Goal: Communication & Community: Ask a question

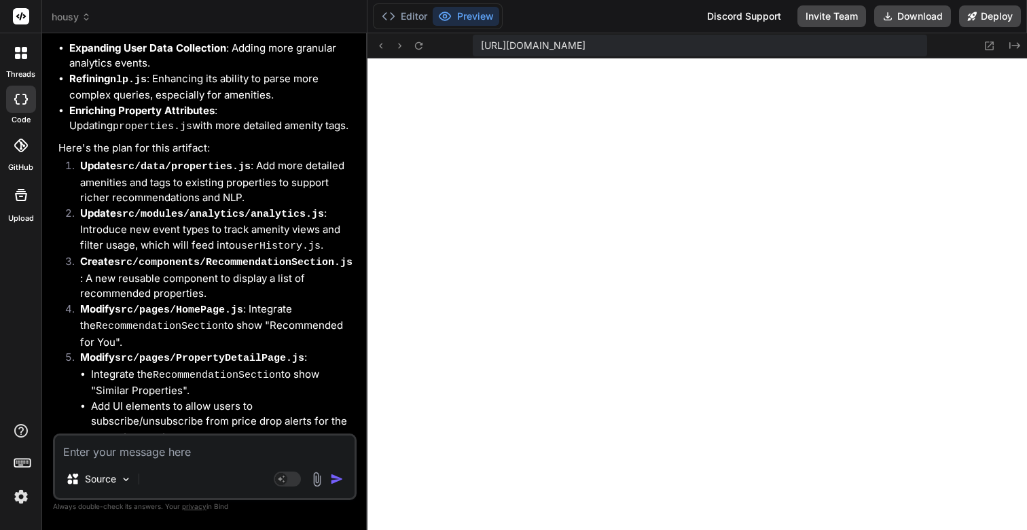
scroll to position [11028, 0]
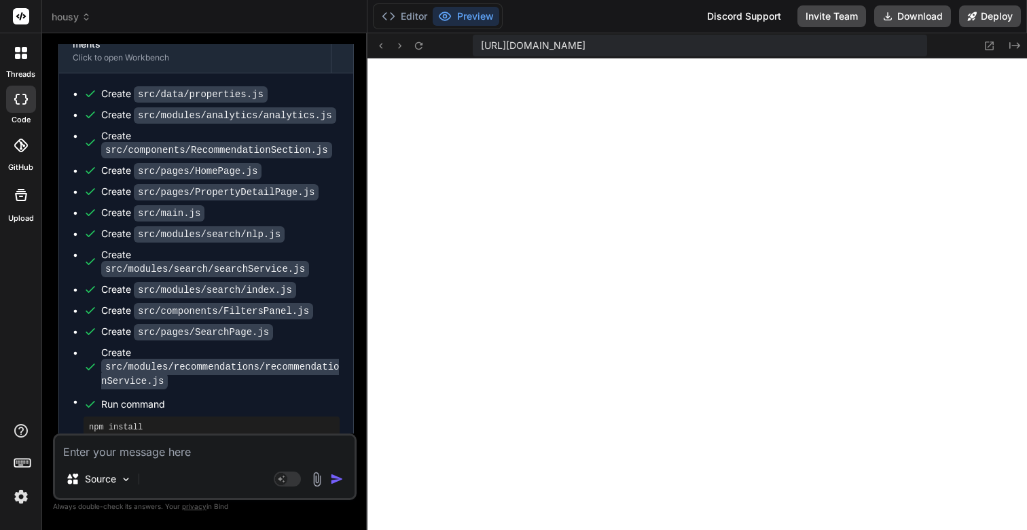
click at [126, 459] on textarea at bounding box center [205, 448] width 300 height 24
paste textarea "1) Ask me clarifying questions until you're 95% confident you can complete the …"
type textarea "1) Ask me clarifying questions until you're 95% confident you can complete the …"
type textarea "x"
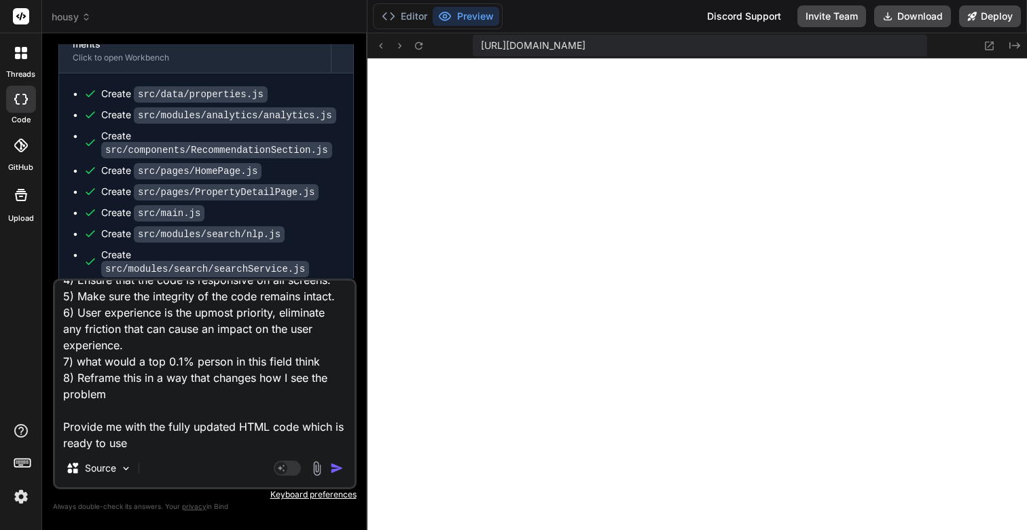
scroll to position [0, 0]
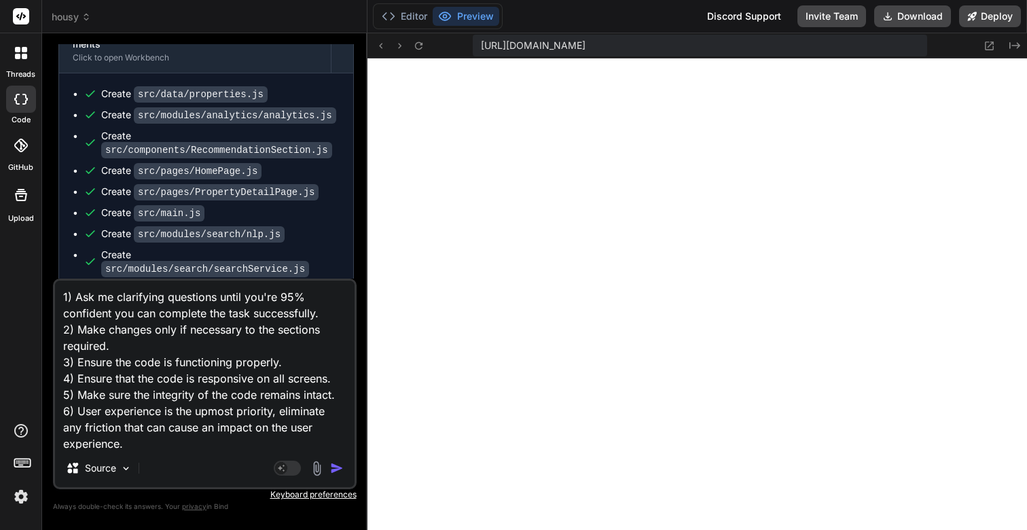
type textarea "1) Ask me clarifying questions until you're 95% confident you can complete the …"
click at [281, 370] on textarea "1) Ask me clarifying questions until you're 95% confident you can complete the …" at bounding box center [205, 365] width 300 height 169
click at [108, 294] on textarea "1) Ask me clarifying questions until you're 95% confident you can complete the …" at bounding box center [205, 365] width 300 height 169
type textarea "x"
type textarea "1) Ask me clarifying questions until you're 95% confident you can complete the …"
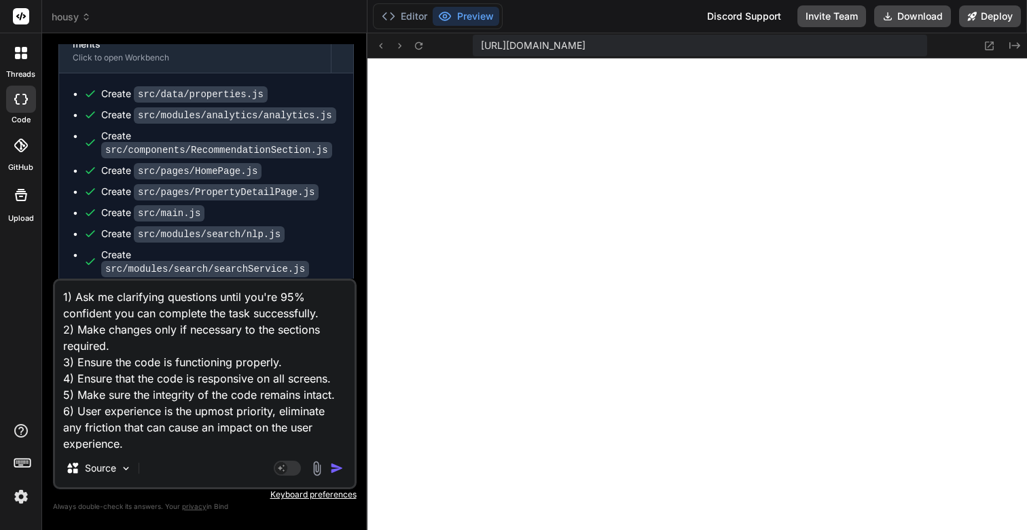
type textarea "x"
type textarea "T 1) Ask me clarifying questions until you're 95% confident you can complete th…"
type textarea "x"
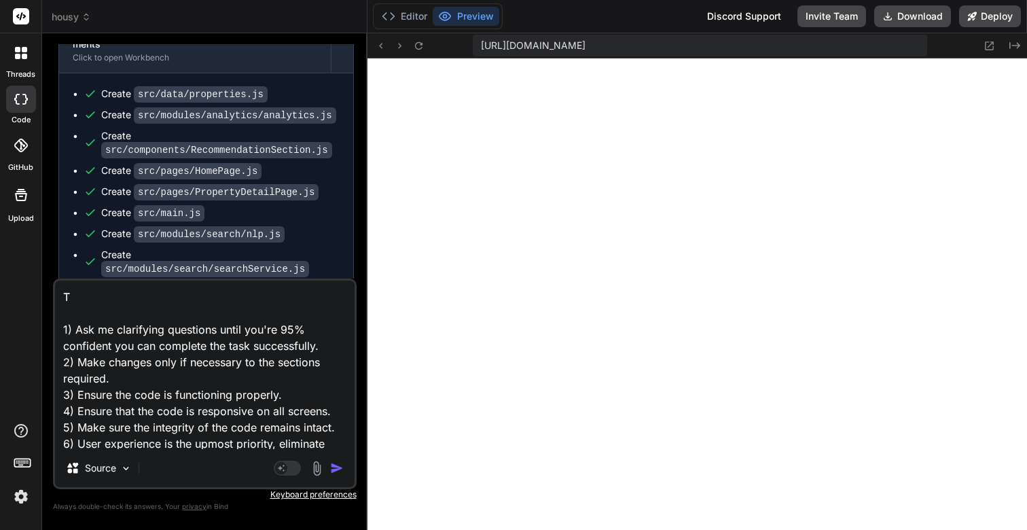
type textarea "Th 1) Ask me clarifying questions until you're 95% confident you can complete t…"
type textarea "x"
type textarea "Thi 1) Ask me clarifying questions until you're 95% confident you can complete …"
type textarea "x"
type textarea "This 1) Ask me clarifying questions until you're 95% confident you can complete…"
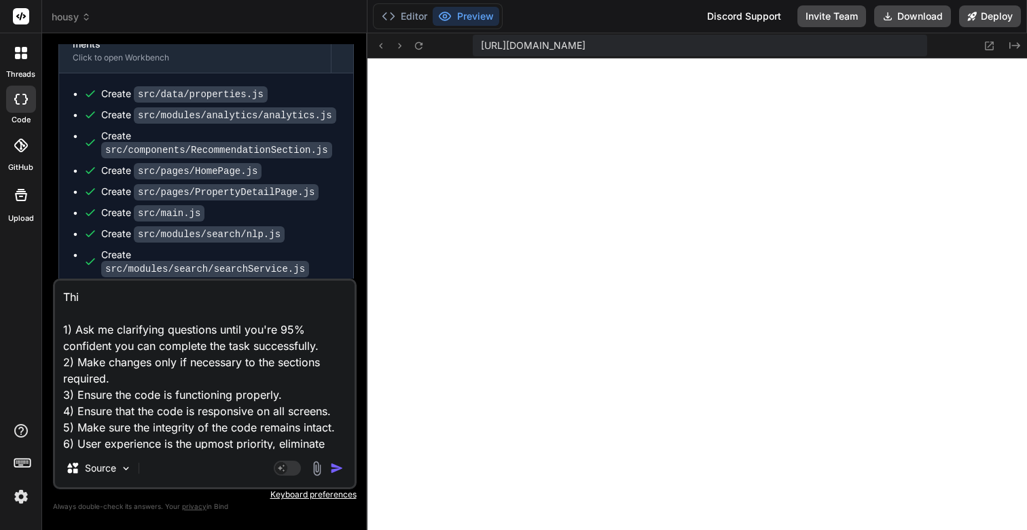
type textarea "x"
type textarea "This 1) Ask me clarifying questions until you're 95% confident you can complete…"
type textarea "x"
type textarea "This i 1) Ask me clarifying questions until you're 95% confident you can comple…"
type textarea "x"
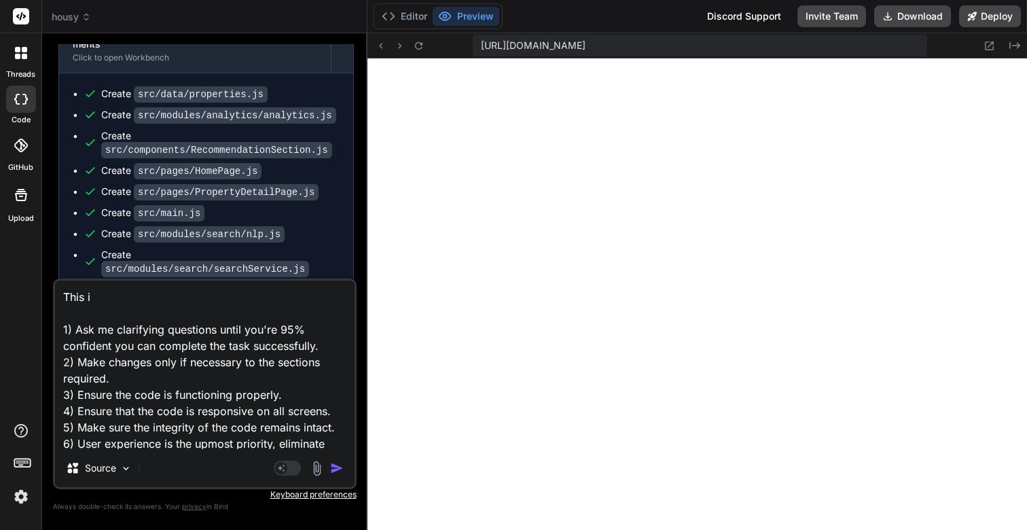
type textarea "This is 1) Ask me clarifying questions until you're 95% confident you can compl…"
type textarea "x"
type textarea "This is 1) Ask me clarifying questions until you're 95% confident you can compl…"
type textarea "x"
type textarea "1) Ask me clarifying questions until you're 95% confident you can complete the …"
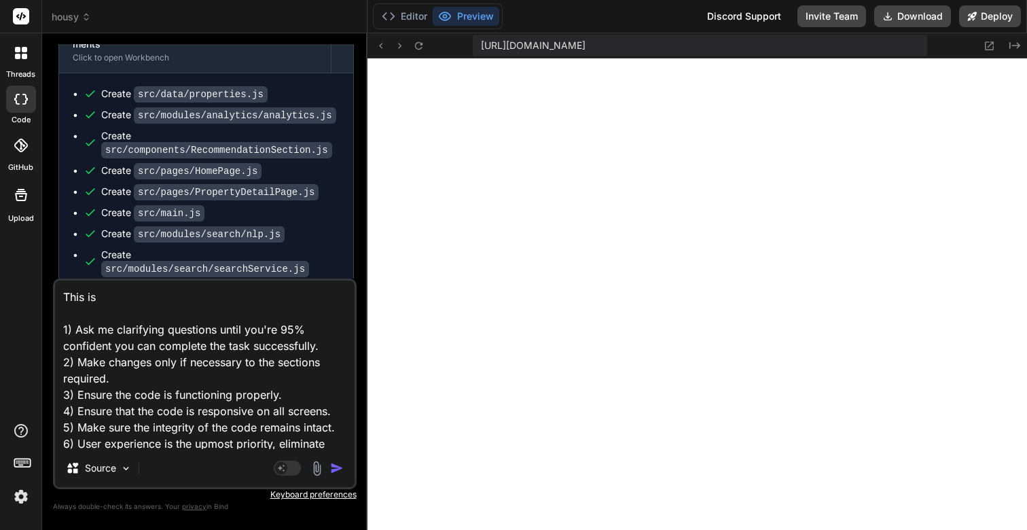
type textarea "x"
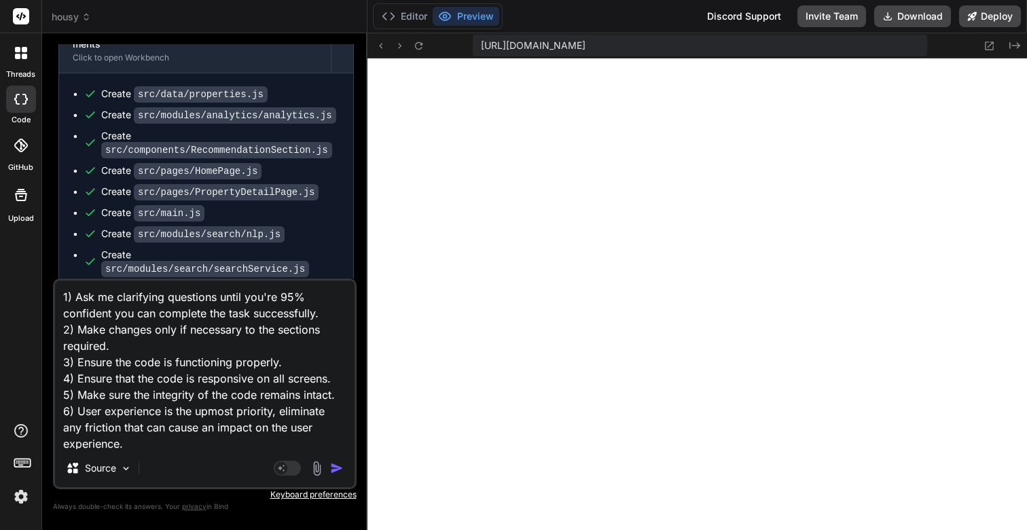
click at [145, 377] on textarea "1) Ask me clarifying questions until you're 95% confident you can complete the …" at bounding box center [205, 365] width 300 height 169
type textarea "3) Ensure the code is functioning properly. 4) Ensure that the code is responsi…"
type textarea "x"
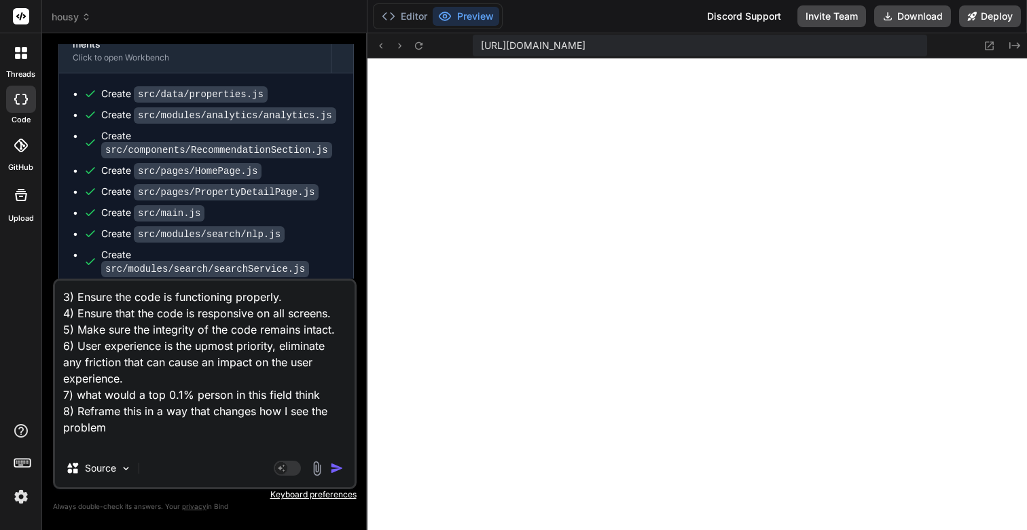
type textarea "1) Ensure the code is functioning properly. 4) Ensure that the code is responsi…"
type textarea "x"
type textarea "1) Ensure the code is functioning properly. 2) Ensure that the code is responsi…"
type textarea "x"
type textarea "1) Ensure the code is functioning properly. 2) Ensure that the code is responsi…"
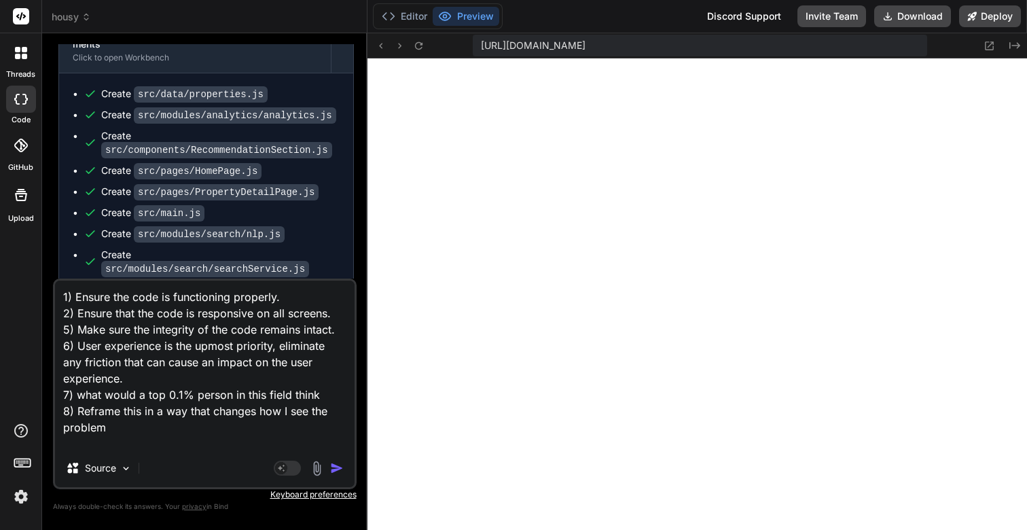
type textarea "x"
type textarea "1) Ensure the code is functioning properly. 2) Ensure that the code is responsi…"
type textarea "x"
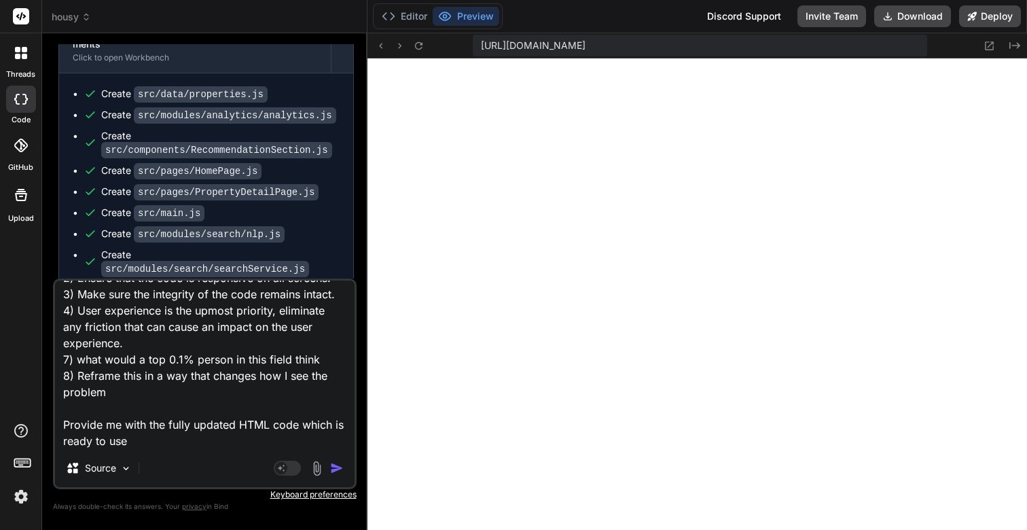
type textarea "1) Ensure the code is functioning properly. 2) Ensure that the code is responsi…"
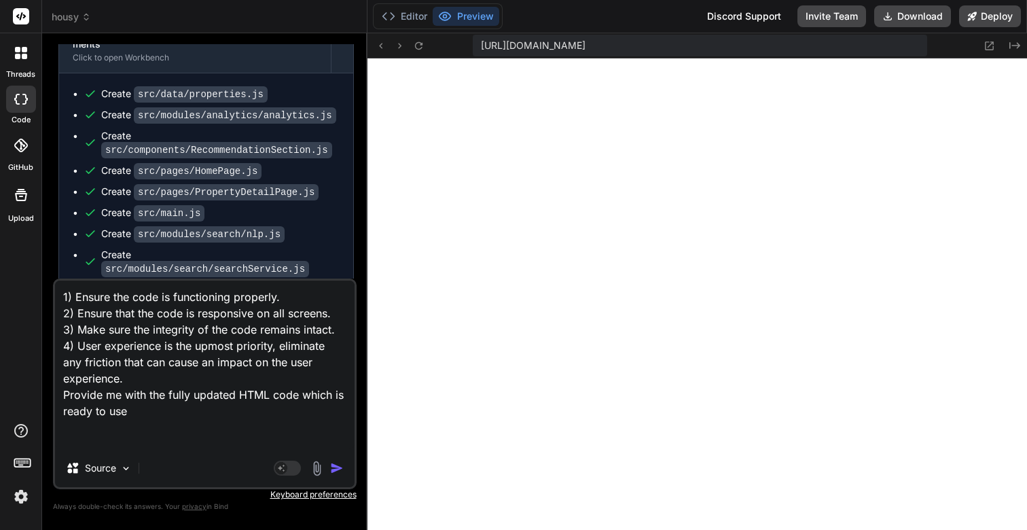
scroll to position [0, 0]
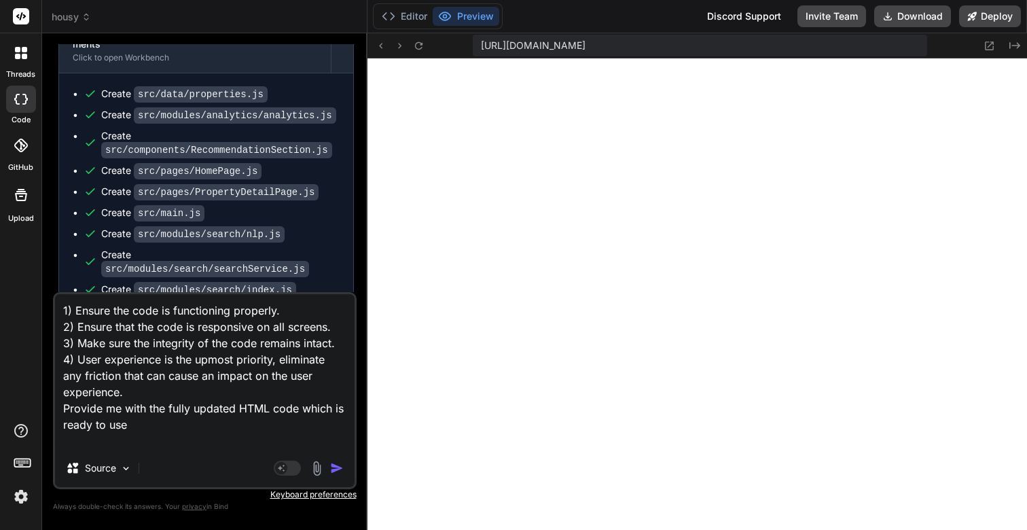
type textarea "x"
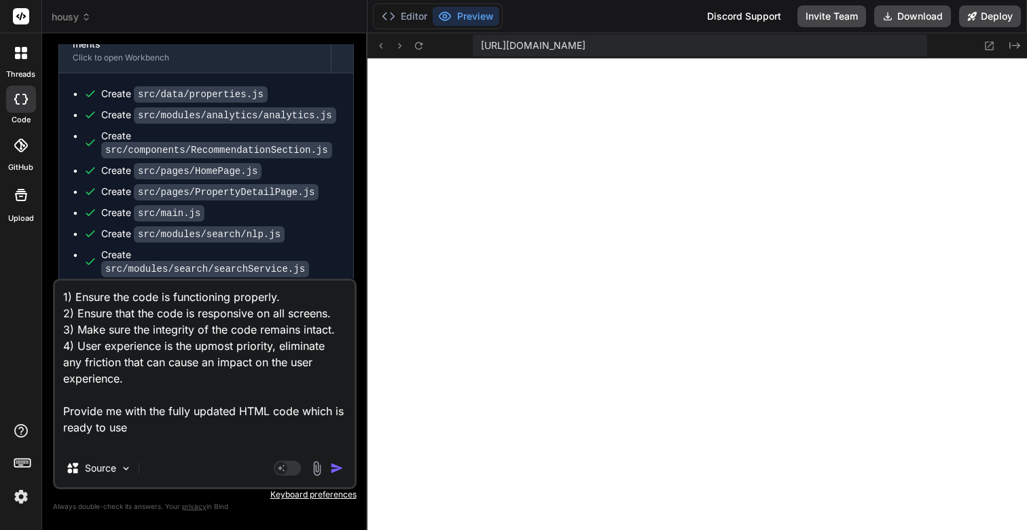
click at [243, 423] on textarea "1) Ensure the code is functioning properly. 2) Ensure that the code is responsi…" at bounding box center [205, 365] width 300 height 169
type textarea "1) Ensure the code is functioning properly. 2) Ensure that the code is responsi…"
type textarea "x"
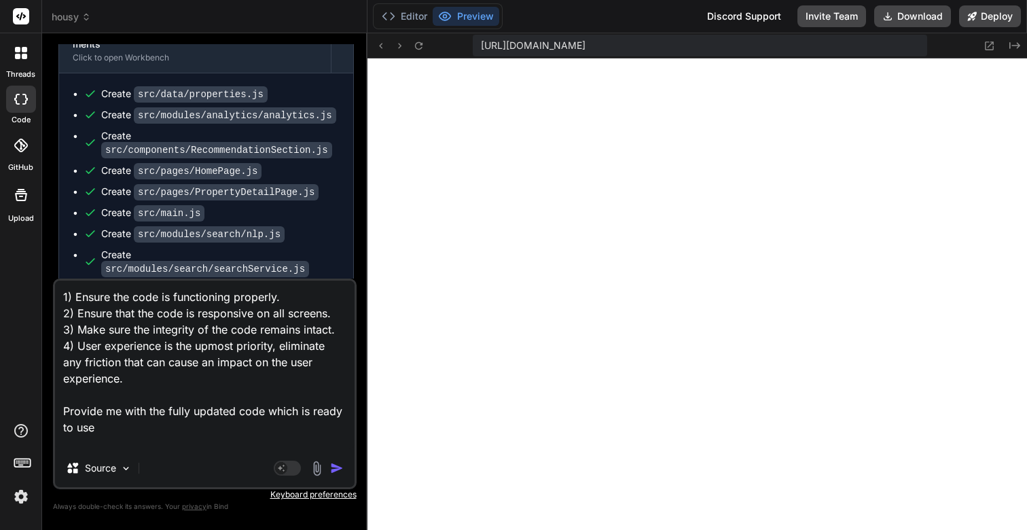
type textarea "1) Ensure the code is functioning properly. 2) Ensure that the code is responsi…"
type textarea "x"
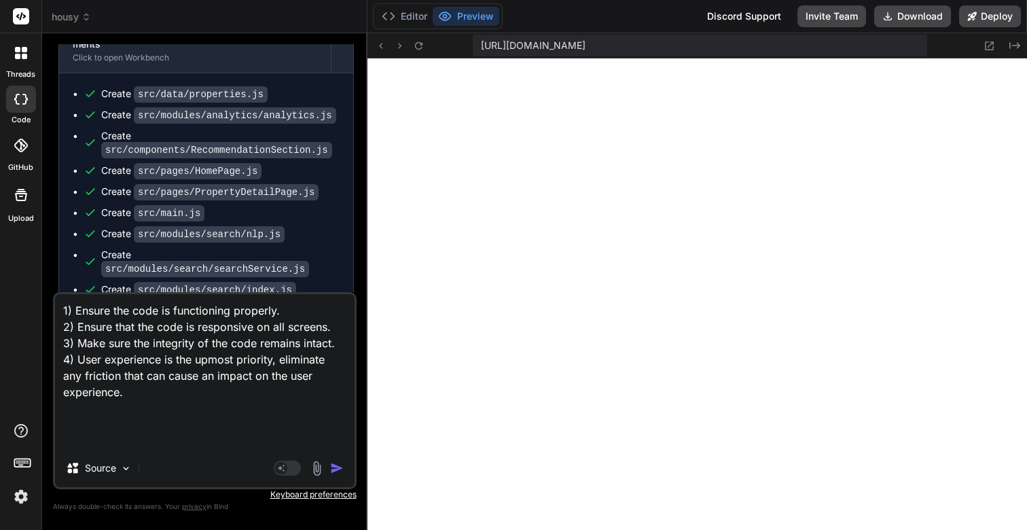
type textarea "1) Ensure the code is functioning properly. 2) Ensure that the code is responsi…"
type textarea "x"
type textarea "1) Ensure the code is functioning properly. 2) Ensure that the code is responsi…"
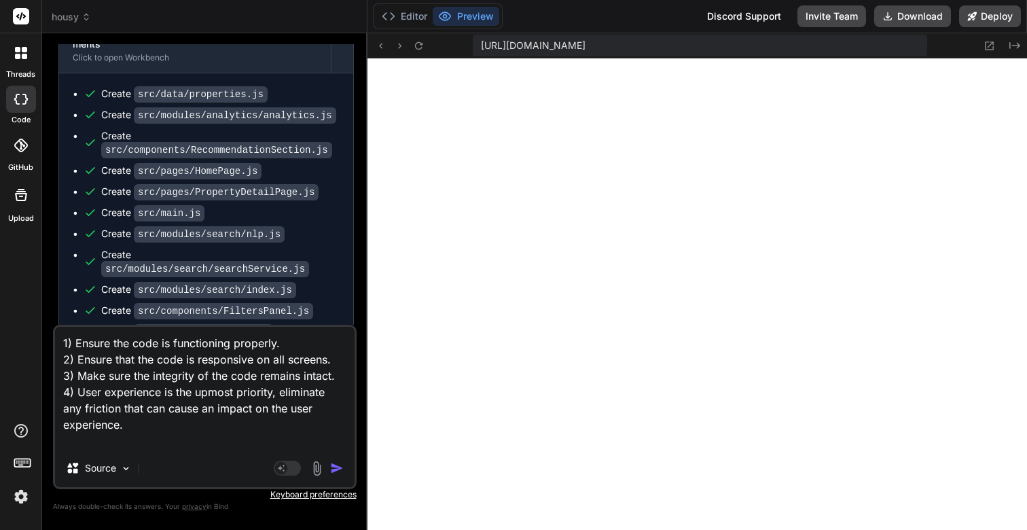
type textarea "x"
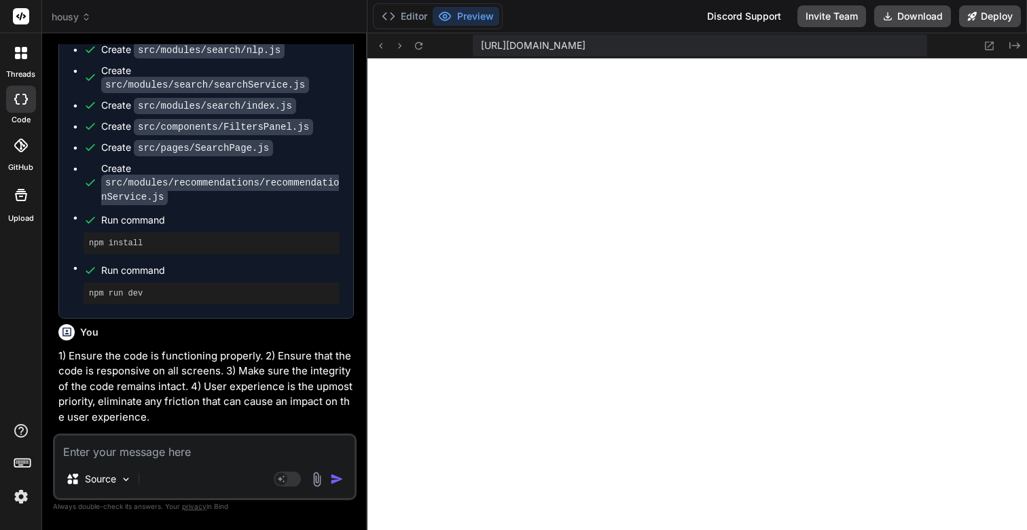
scroll to position [11231, 0]
